Goal: Navigation & Orientation: Find specific page/section

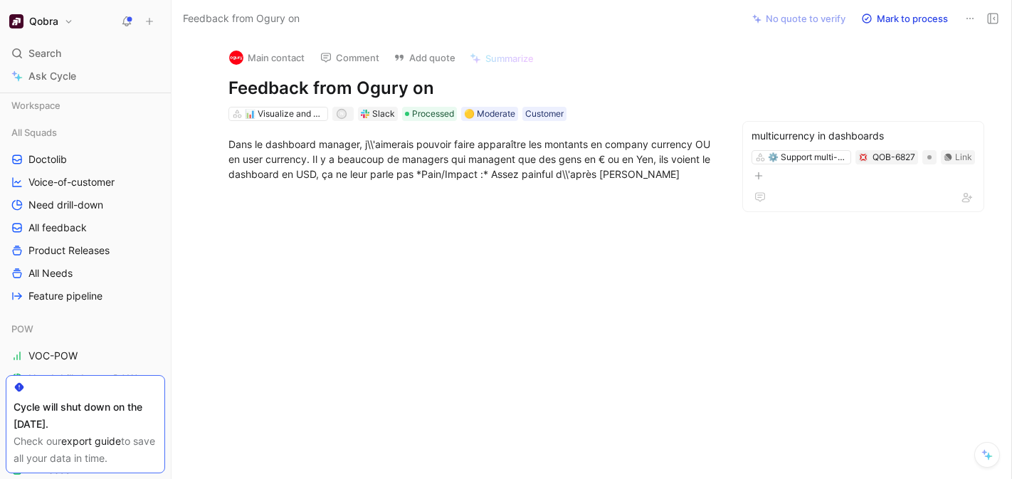
scroll to position [801, 0]
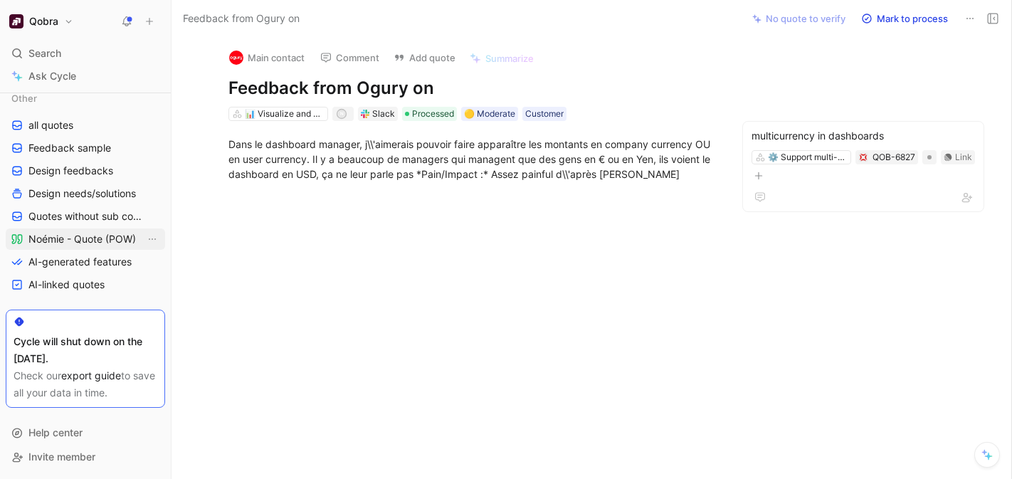
click at [77, 238] on span "Noémie - Quote (POW)" at bounding box center [81, 239] width 107 height 14
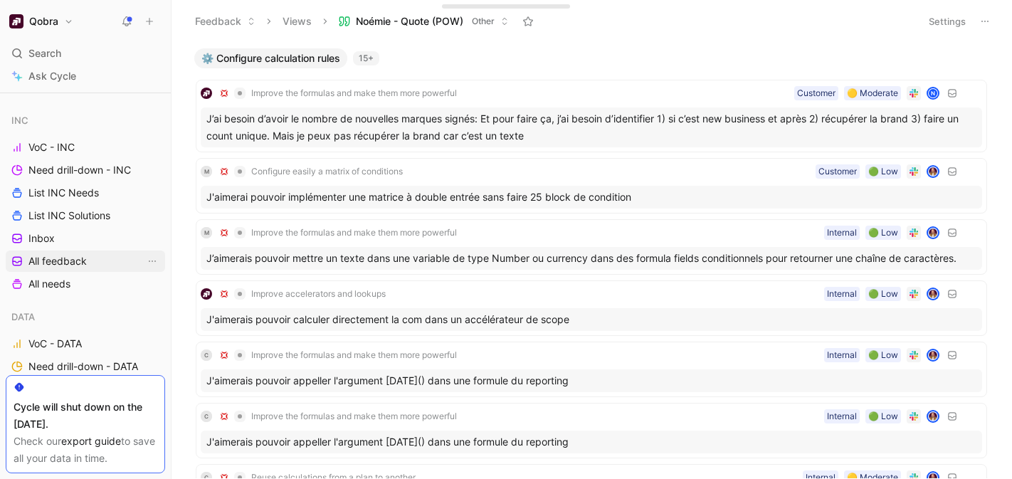
scroll to position [265, 0]
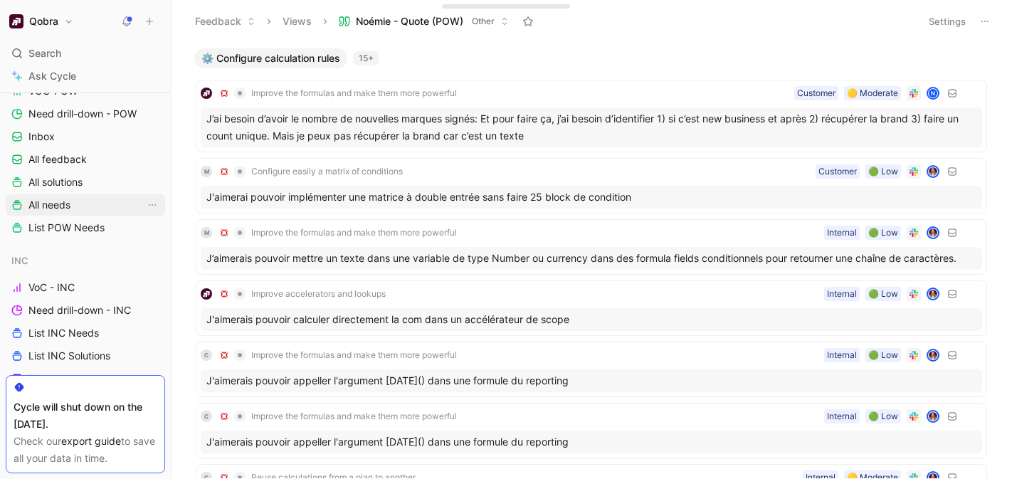
click at [58, 209] on span "All needs" at bounding box center [49, 205] width 42 height 14
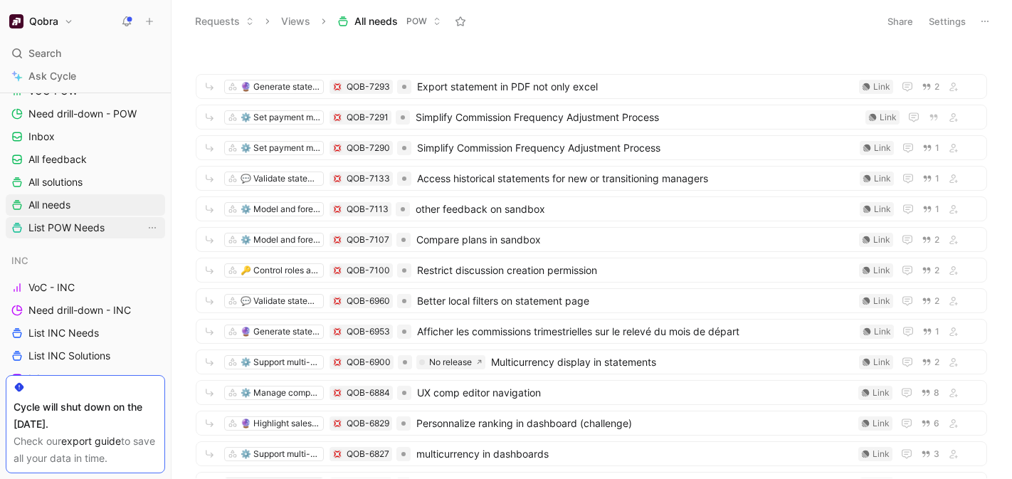
click at [63, 224] on span "List POW Needs" at bounding box center [66, 228] width 76 height 14
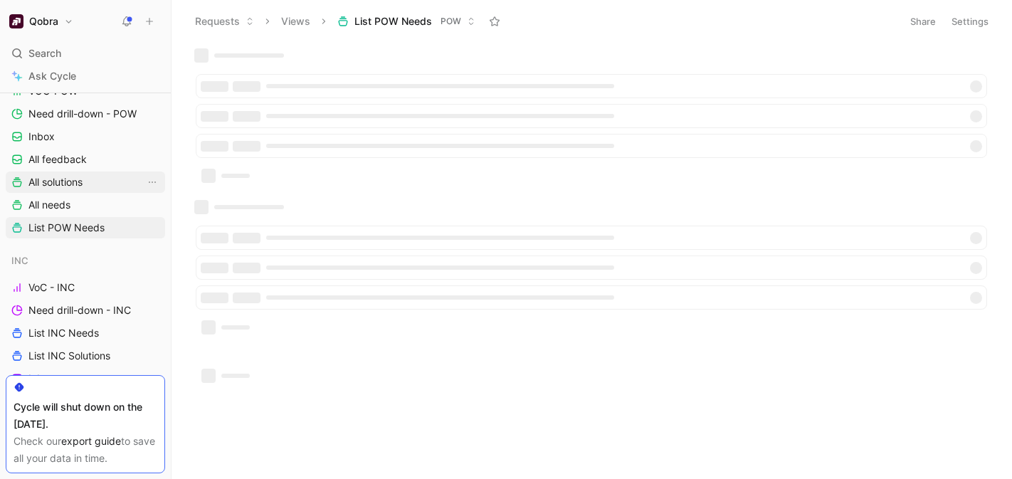
click at [57, 191] on link "All solutions" at bounding box center [85, 181] width 159 height 21
click at [63, 206] on span "All needs" at bounding box center [49, 205] width 42 height 14
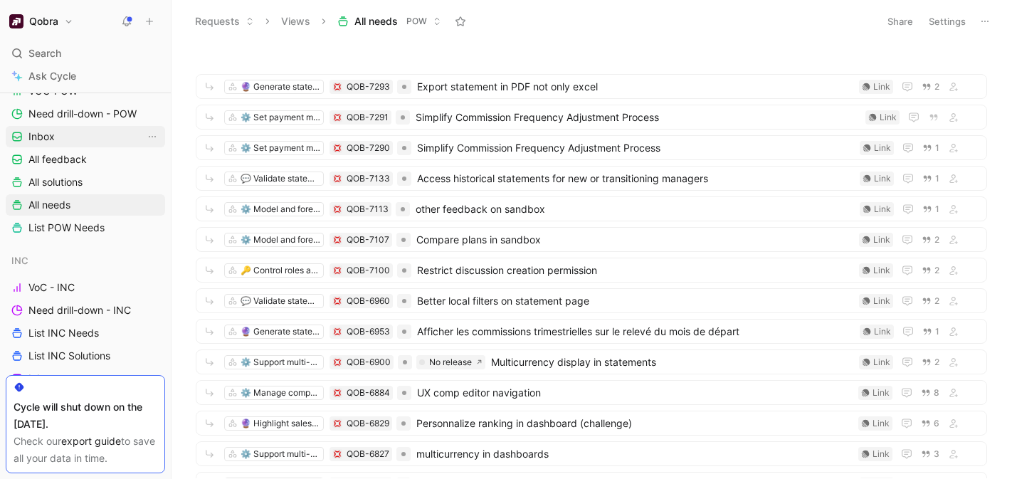
click at [45, 134] on span "Inbox" at bounding box center [41, 137] width 26 height 14
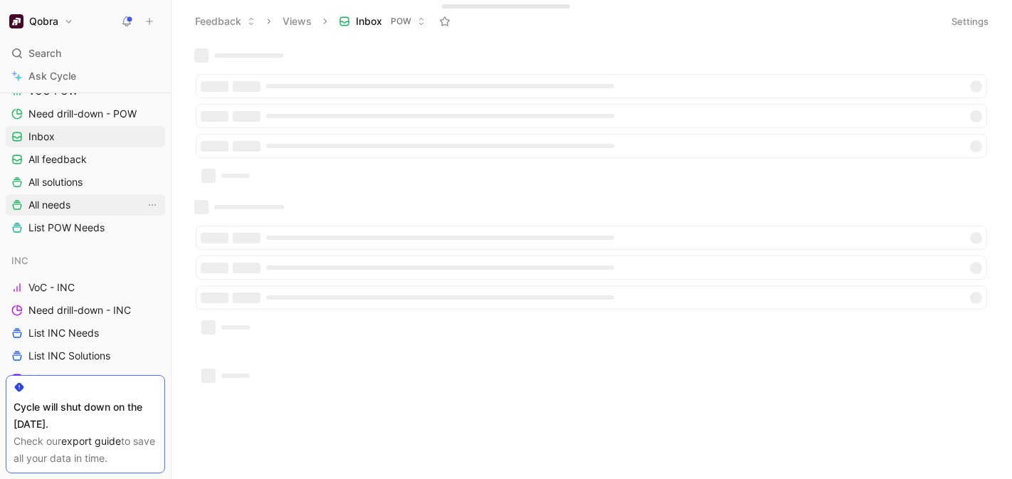
click at [56, 210] on span "All needs" at bounding box center [49, 205] width 42 height 14
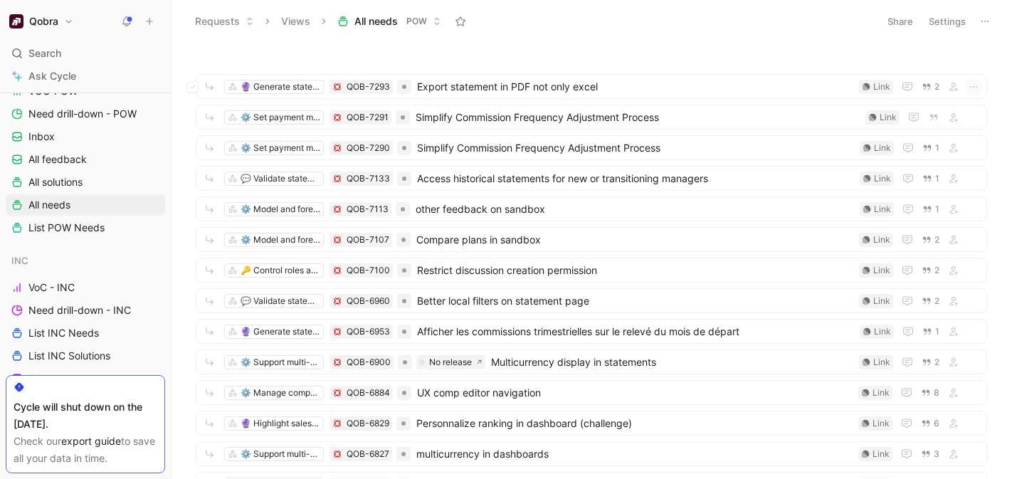
click at [558, 41] on header "Requests Views All needs POW Share Settings" at bounding box center [591, 21] width 840 height 43
click at [70, 199] on span "All needs" at bounding box center [49, 205] width 42 height 14
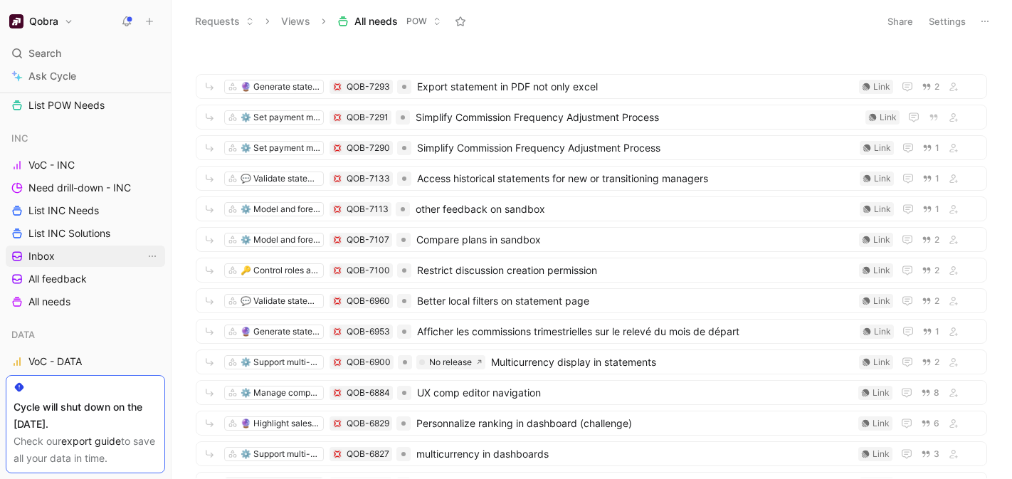
click at [62, 260] on link "Inbox" at bounding box center [85, 255] width 159 height 21
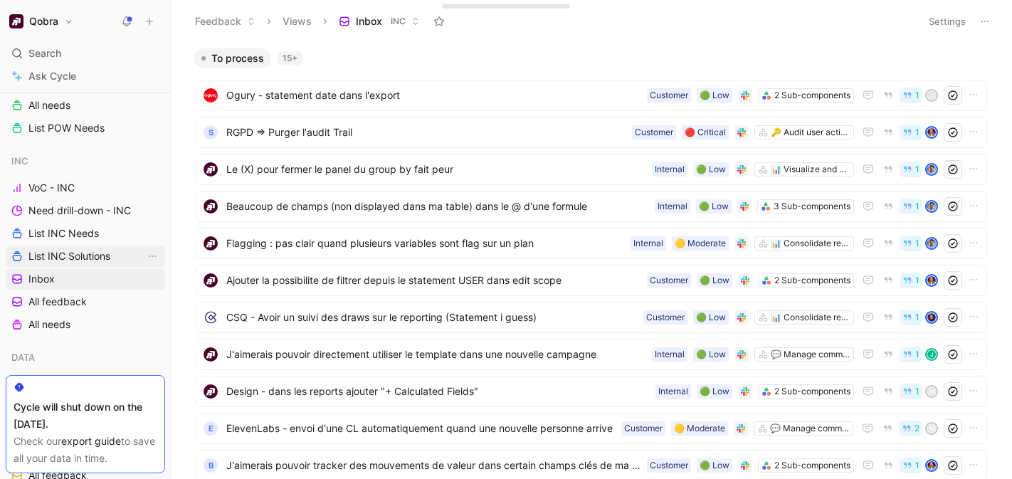
scroll to position [320, 0]
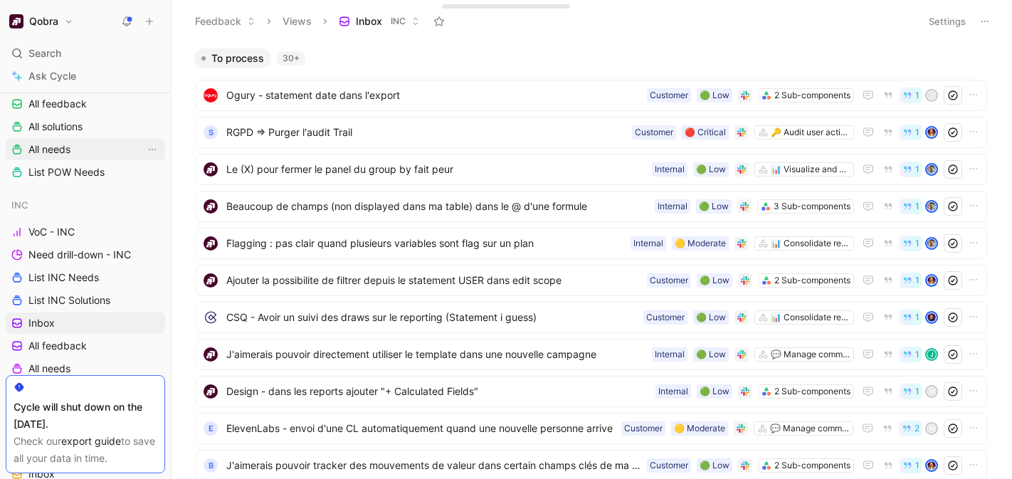
click at [70, 147] on span "All needs" at bounding box center [49, 149] width 42 height 14
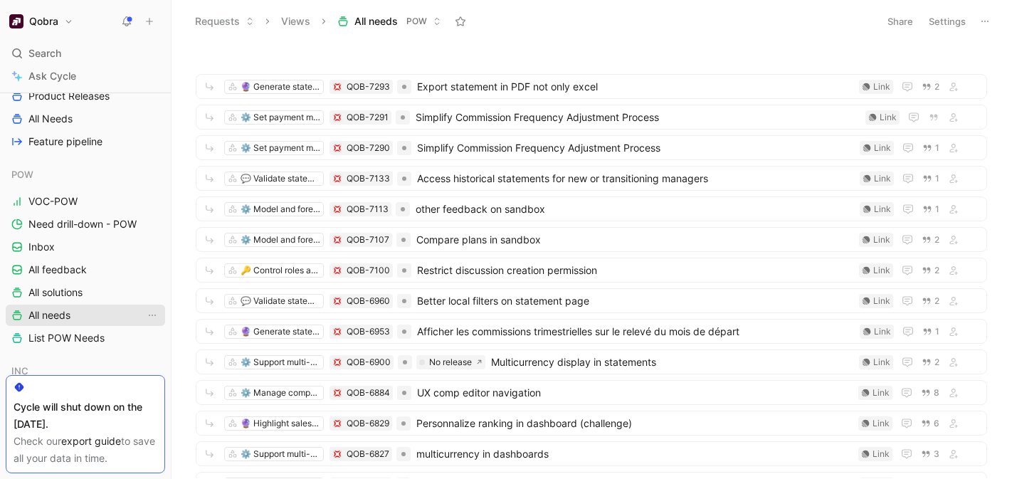
scroll to position [209, 0]
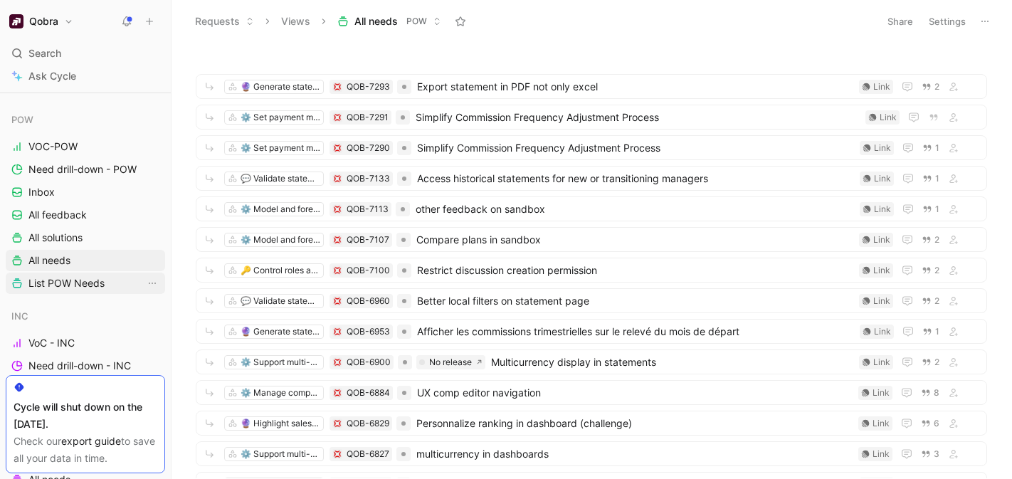
click at [70, 276] on span "List POW Needs" at bounding box center [66, 283] width 76 height 14
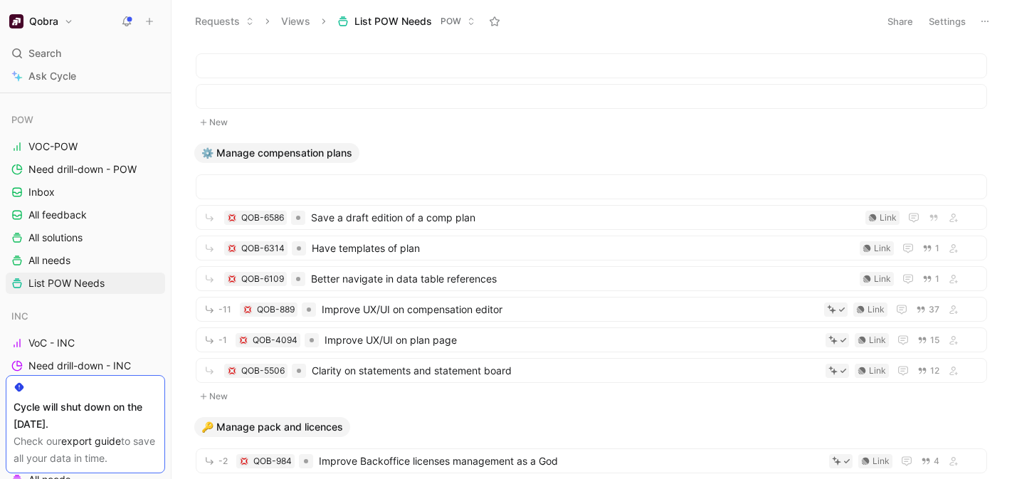
scroll to position [2337, 0]
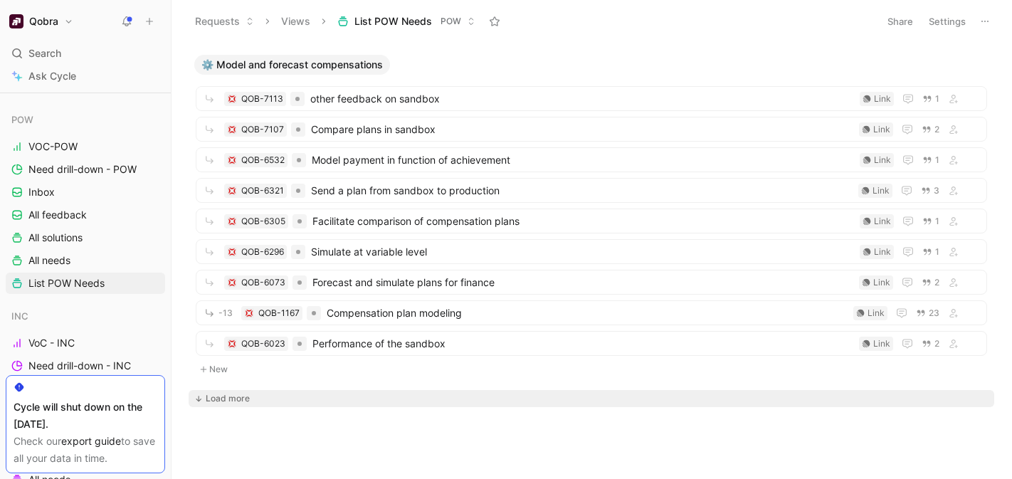
click at [231, 395] on div "Load more" at bounding box center [228, 398] width 44 height 14
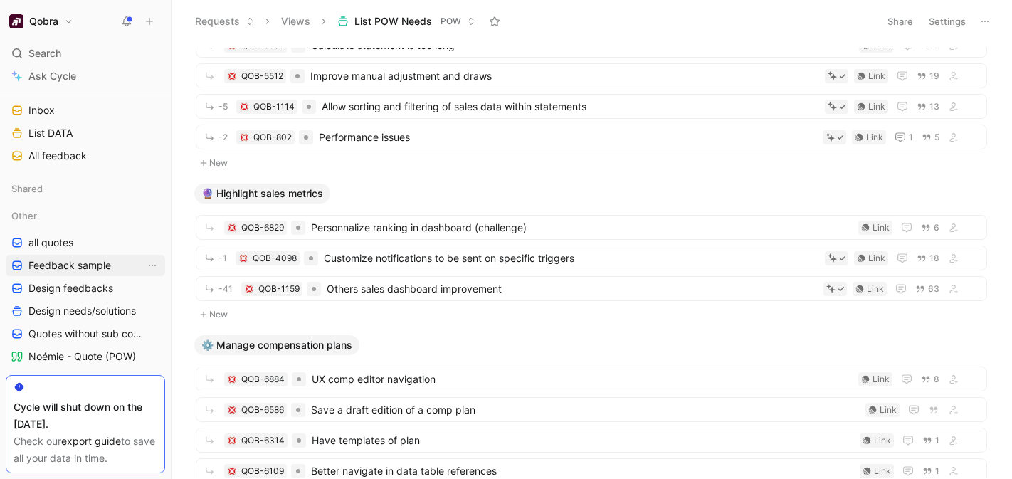
scroll to position [801, 0]
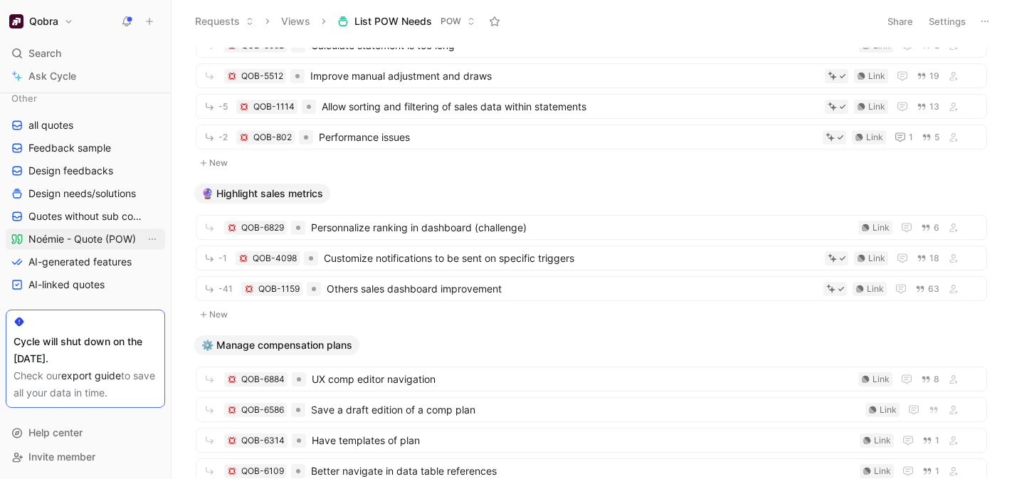
click at [84, 228] on link "Noémie - Quote (POW)" at bounding box center [85, 238] width 159 height 21
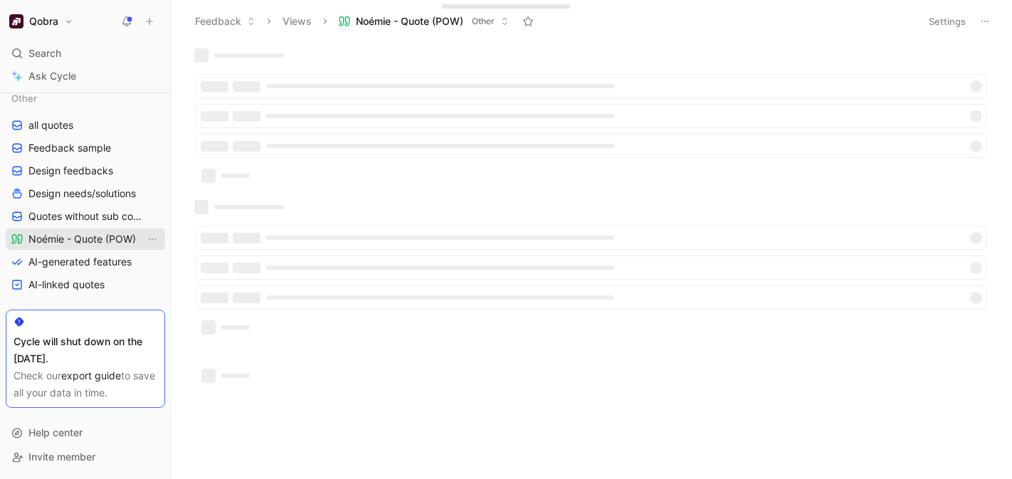
click at [85, 237] on span "Noémie - Quote (POW)" at bounding box center [81, 239] width 107 height 14
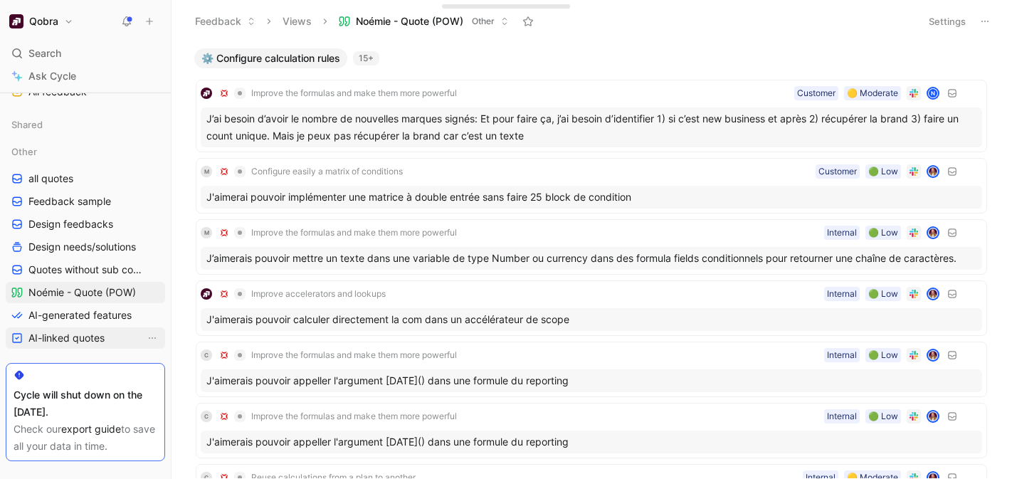
scroll to position [698, 0]
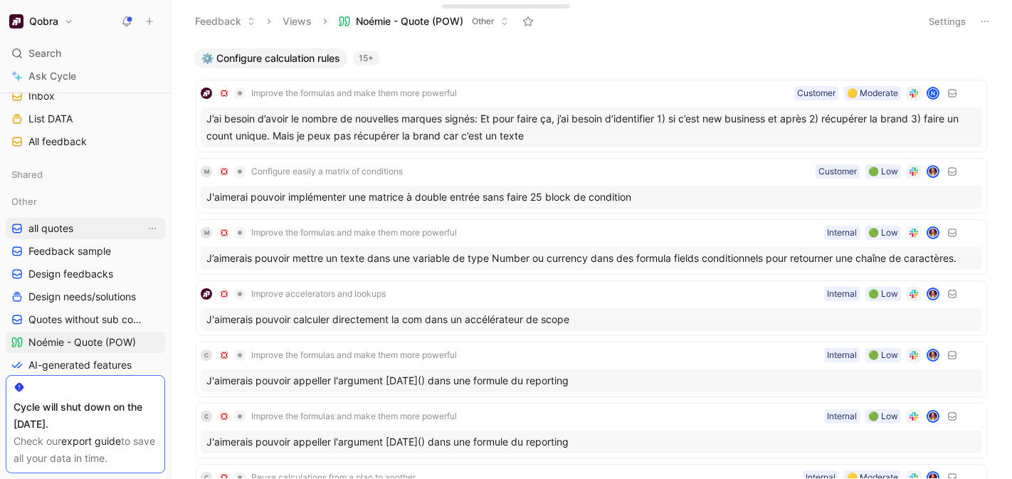
click at [66, 221] on span "all quotes" at bounding box center [50, 228] width 45 height 14
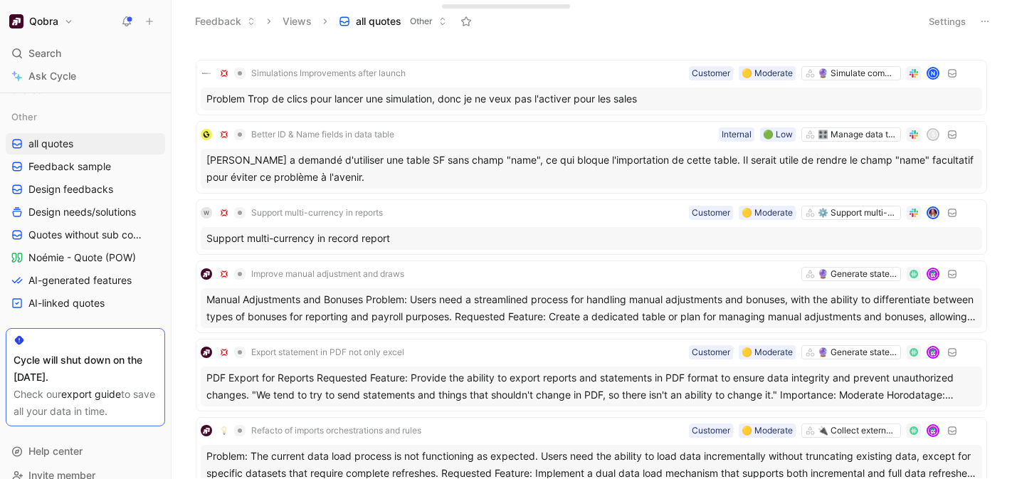
scroll to position [801, 0]
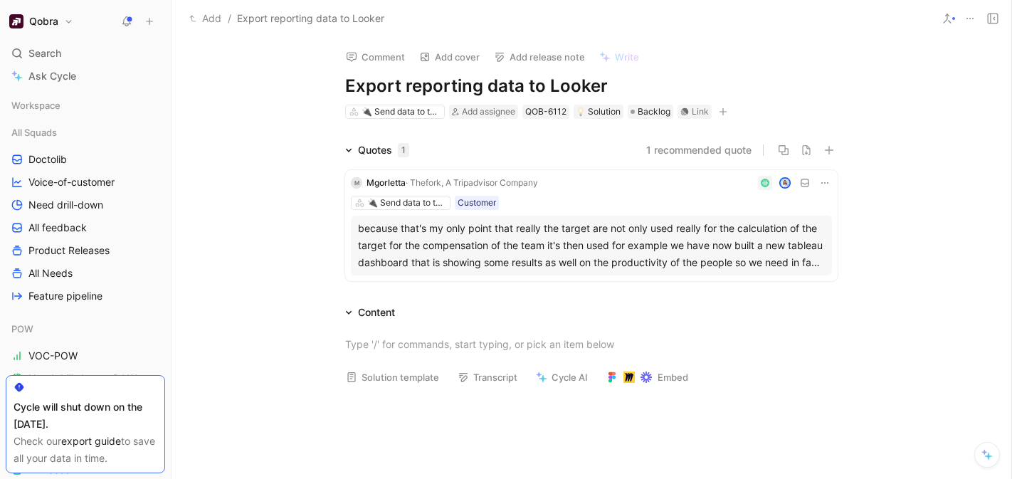
scroll to position [12, 0]
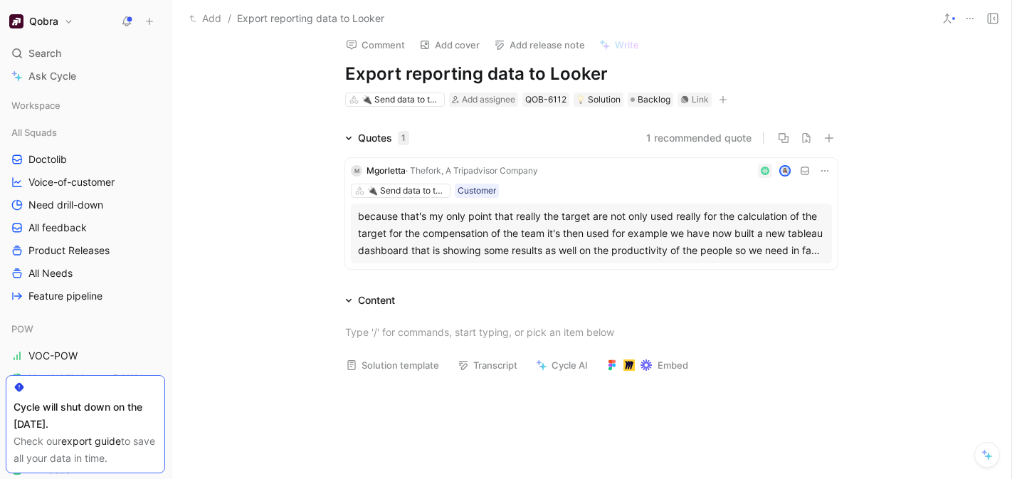
click at [511, 239] on div "because that's my only point that really the target are not only used really fo…" at bounding box center [591, 233] width 467 height 51
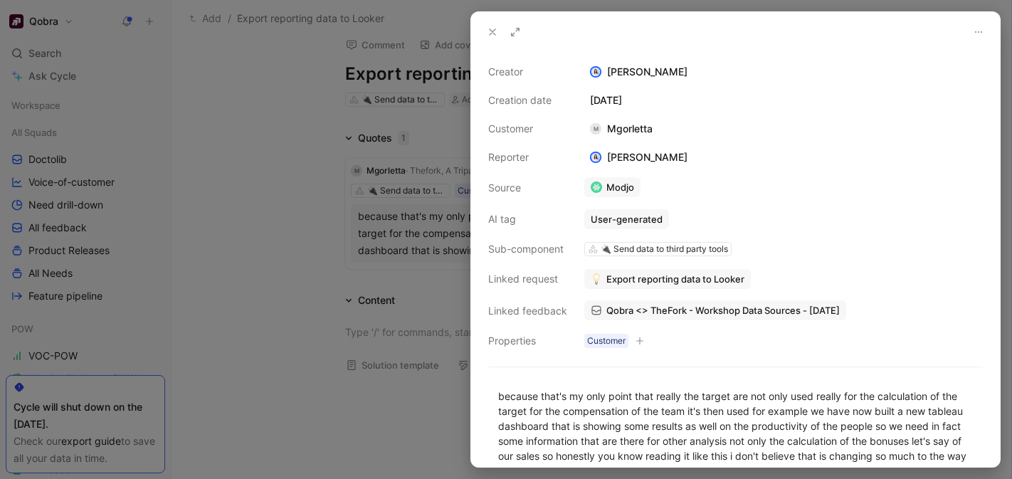
click at [440, 308] on div at bounding box center [506, 239] width 1012 height 479
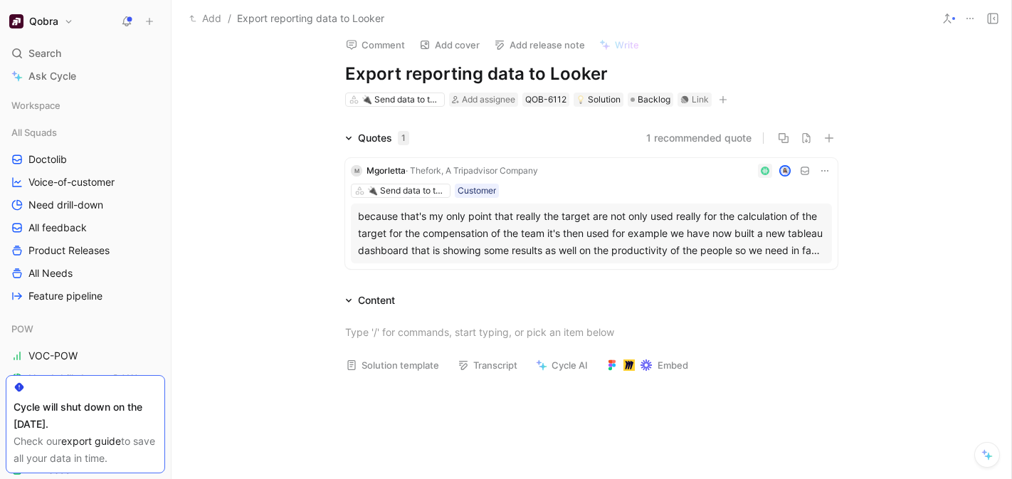
click at [656, 240] on div "because that's my only point that really the target are not only used really fo…" at bounding box center [591, 233] width 467 height 51
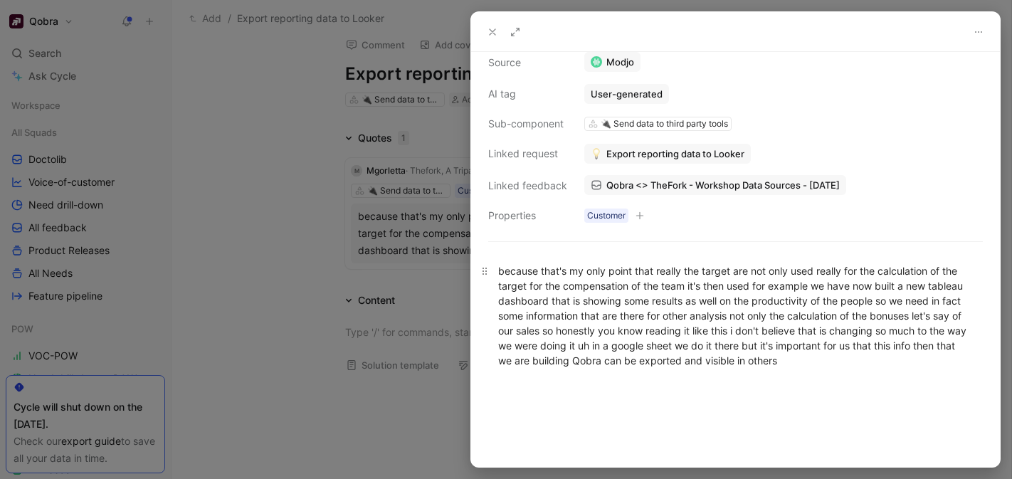
scroll to position [133, 0]
